Goal: Task Accomplishment & Management: Use online tool/utility

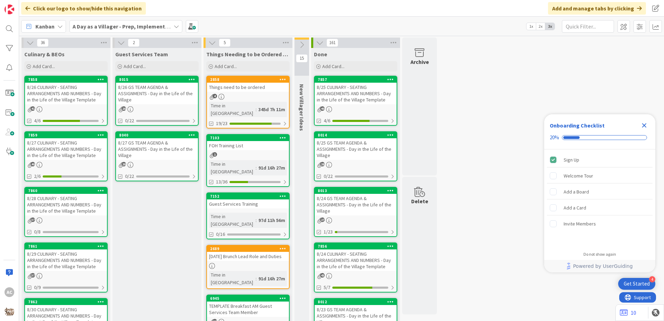
click at [100, 77] on icon at bounding box center [101, 79] width 7 height 5
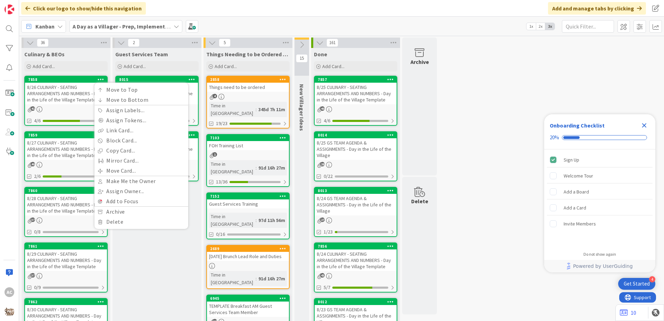
click at [100, 77] on icon at bounding box center [101, 79] width 7 height 5
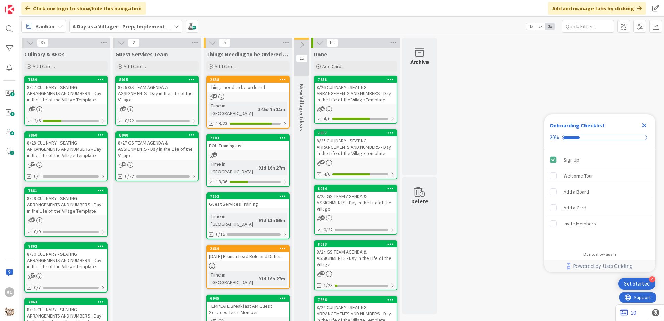
click at [67, 95] on div "8/27 CULINARY - SEATING ARRANGEMENTS AND NUMBERS - Day in the Life of the Villa…" at bounding box center [66, 94] width 82 height 22
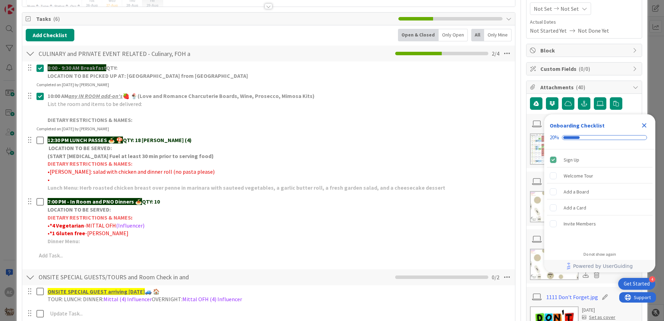
scroll to position [104, 0]
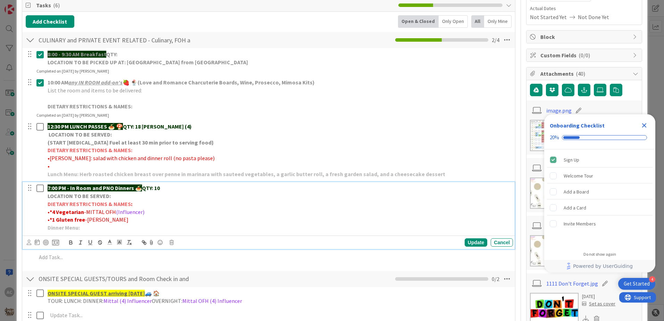
click at [85, 232] on div "7:00 PM - In Room and PNO Dinners 🍝 QTY: 10 LOCATION TO BE SERVED: DIETARY REST…" at bounding box center [279, 207] width 468 height 51
click at [467, 242] on div "Update" at bounding box center [475, 242] width 23 height 8
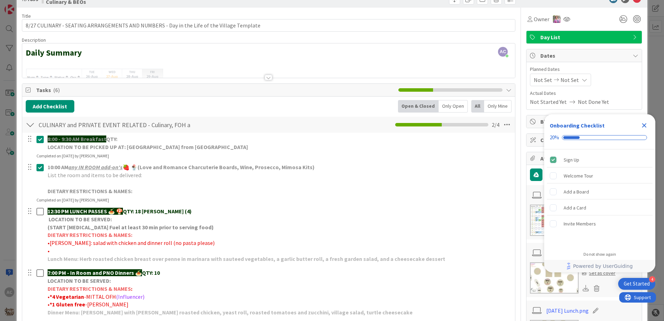
scroll to position [0, 0]
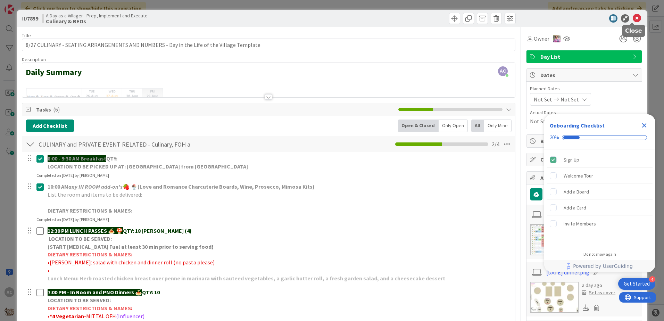
click at [632, 17] on icon at bounding box center [636, 18] width 8 height 8
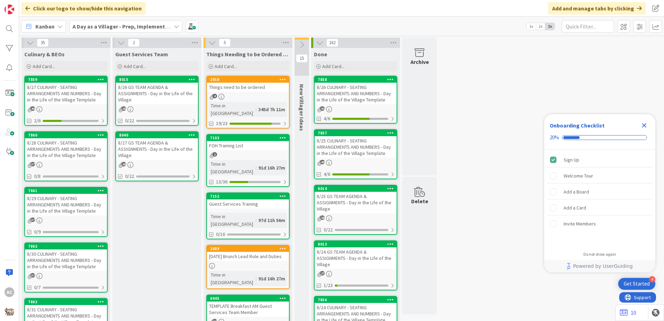
click at [52, 153] on div "8/28 CULINARY - SEATING ARRANGEMENTS AND NUMBERS - Day in the Life of the Villa…" at bounding box center [66, 149] width 82 height 22
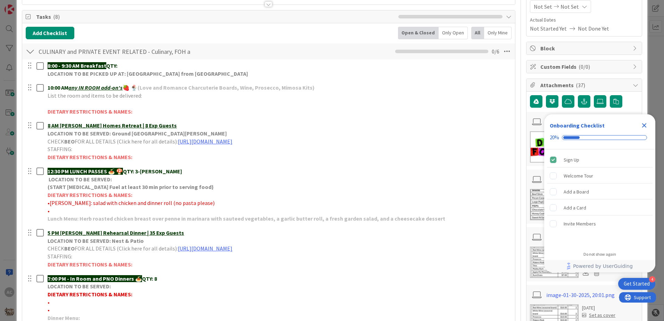
scroll to position [104, 0]
